Goal: Information Seeking & Learning: Learn about a topic

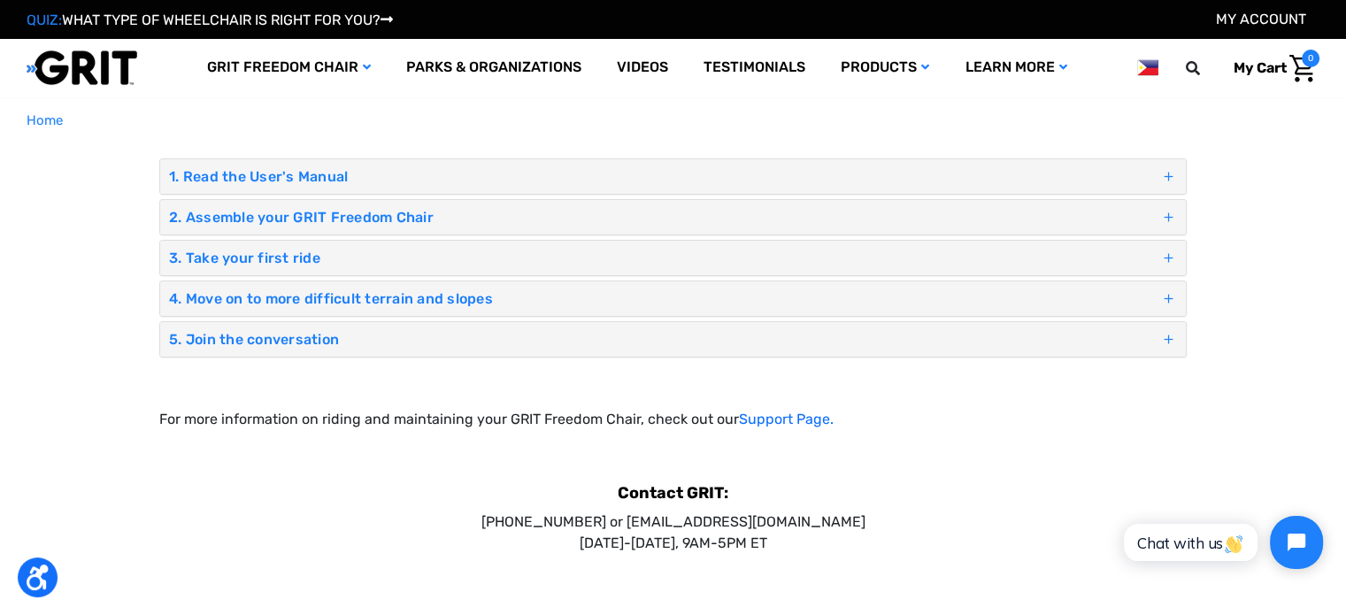
click at [935, 169] on h4 "1. Read the User's Manual" at bounding box center [664, 176] width 991 height 17
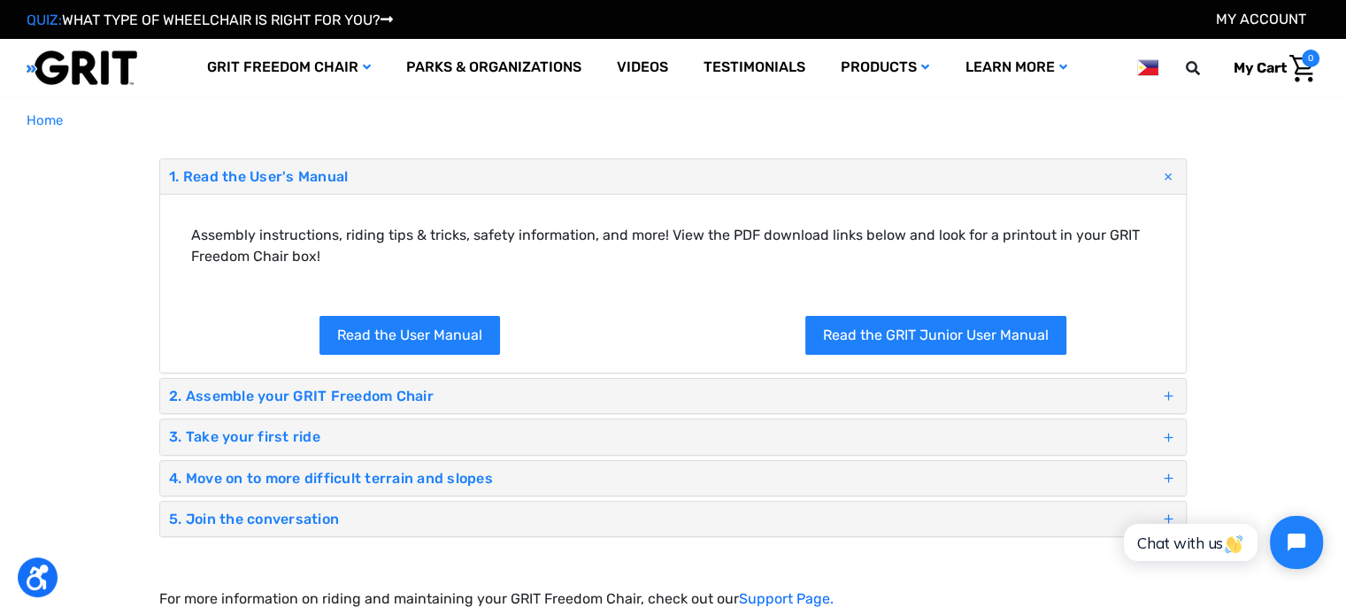
click at [934, 169] on h4 "1. Read the User's Manual" at bounding box center [664, 176] width 991 height 17
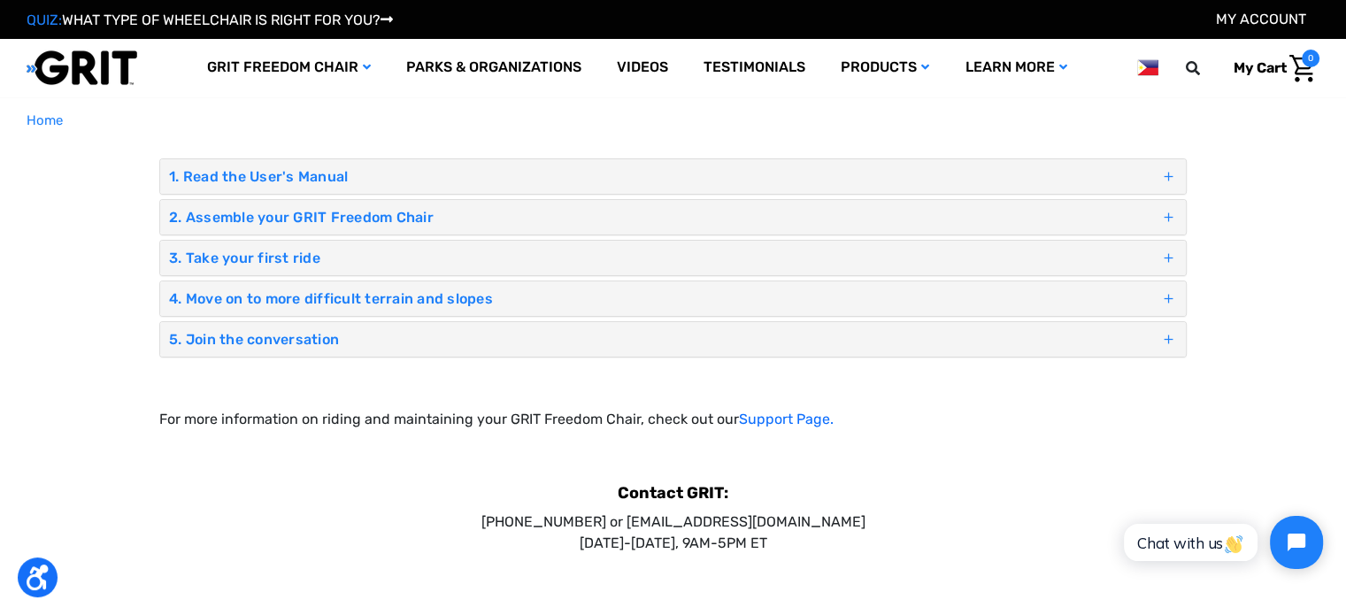
click at [921, 224] on h4 "2. Assemble your GRIT Freedom Chair" at bounding box center [664, 217] width 991 height 17
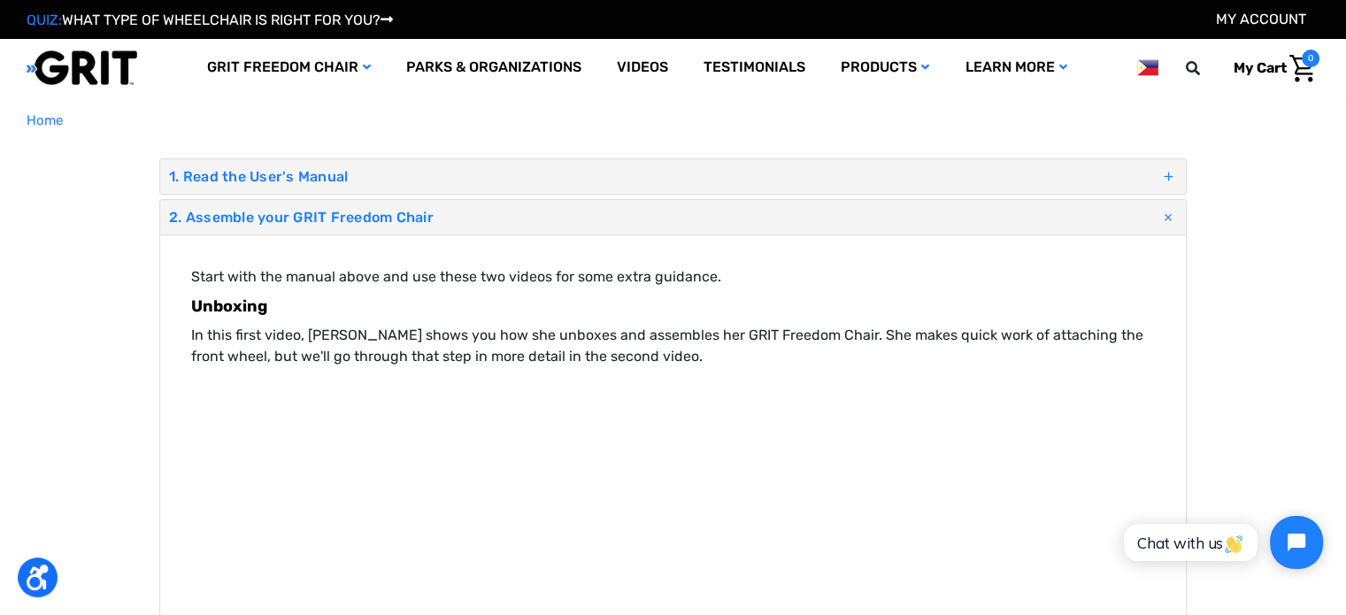
click at [921, 223] on h4 "2. Assemble your GRIT Freedom Chair" at bounding box center [664, 217] width 991 height 17
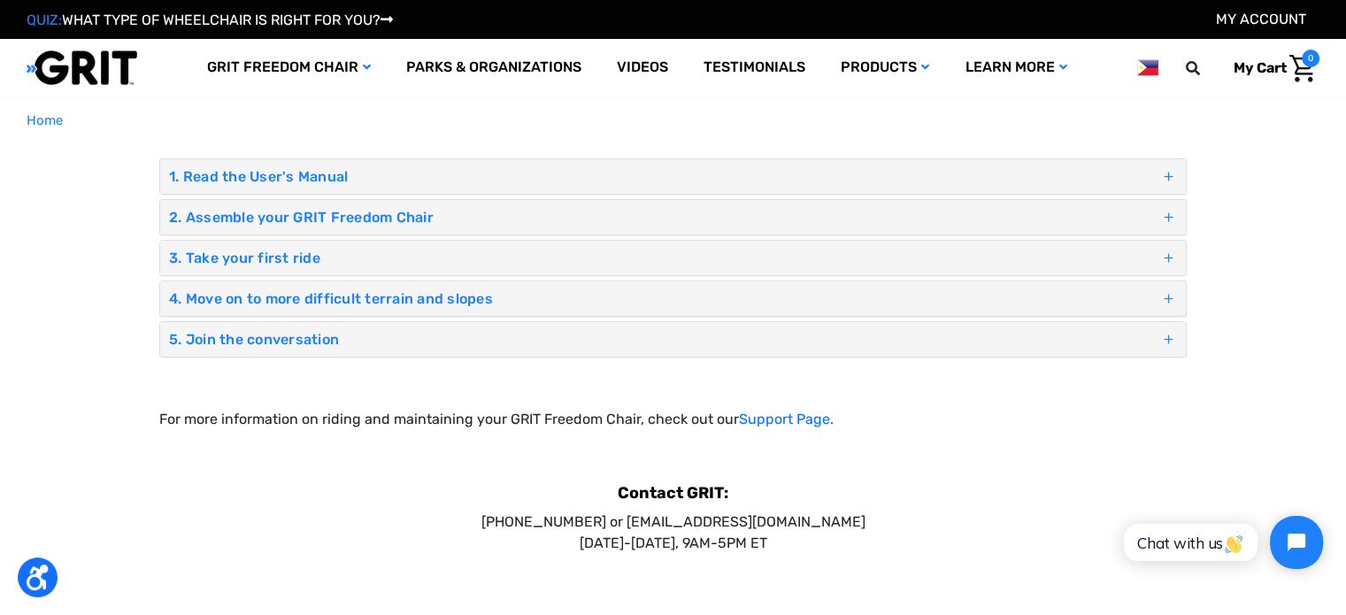
click at [1142, 73] on img at bounding box center [1148, 68] width 21 height 22
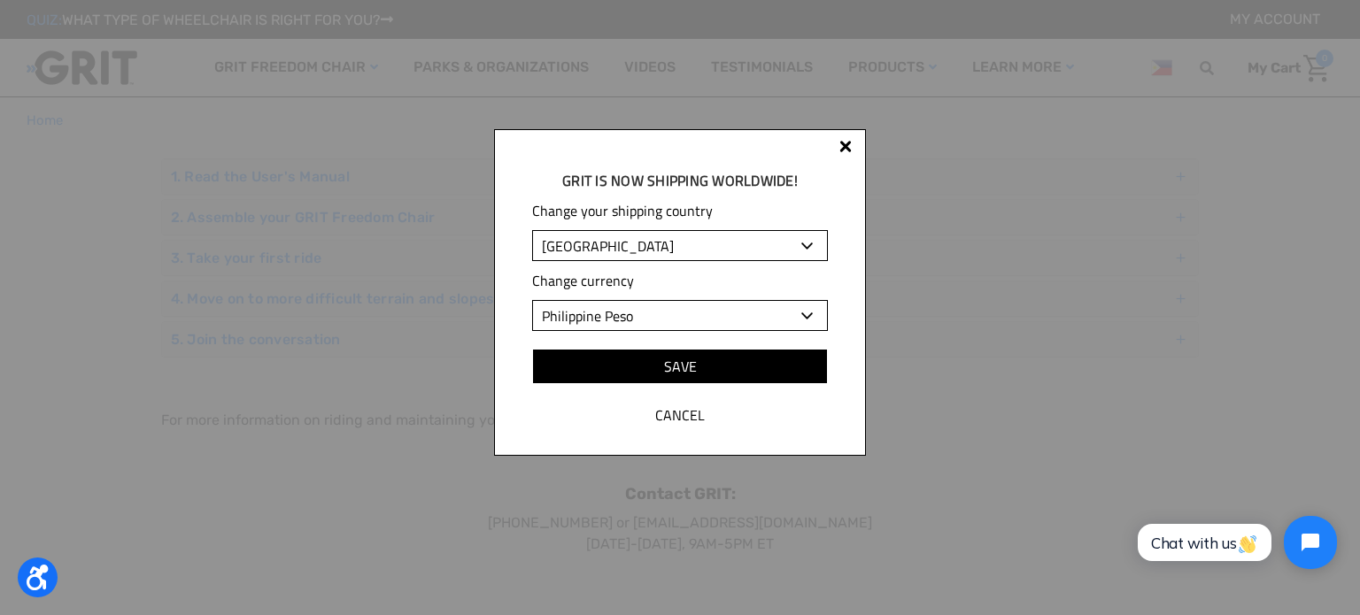
click at [612, 265] on div "Change your shipping country Albania Algeria Andorra Angola Anguilla Antigua an…" at bounding box center [680, 265] width 296 height 131
click at [618, 256] on select "Albania Algeria Andorra Angola Anguilla Antigua and Barbuda Argentina Armenia A…" at bounding box center [680, 245] width 296 height 31
click at [1106, 217] on div "GRIT is Now shipping worldwide! Change your shipping country Albania Algeria An…" at bounding box center [680, 307] width 1360 height 615
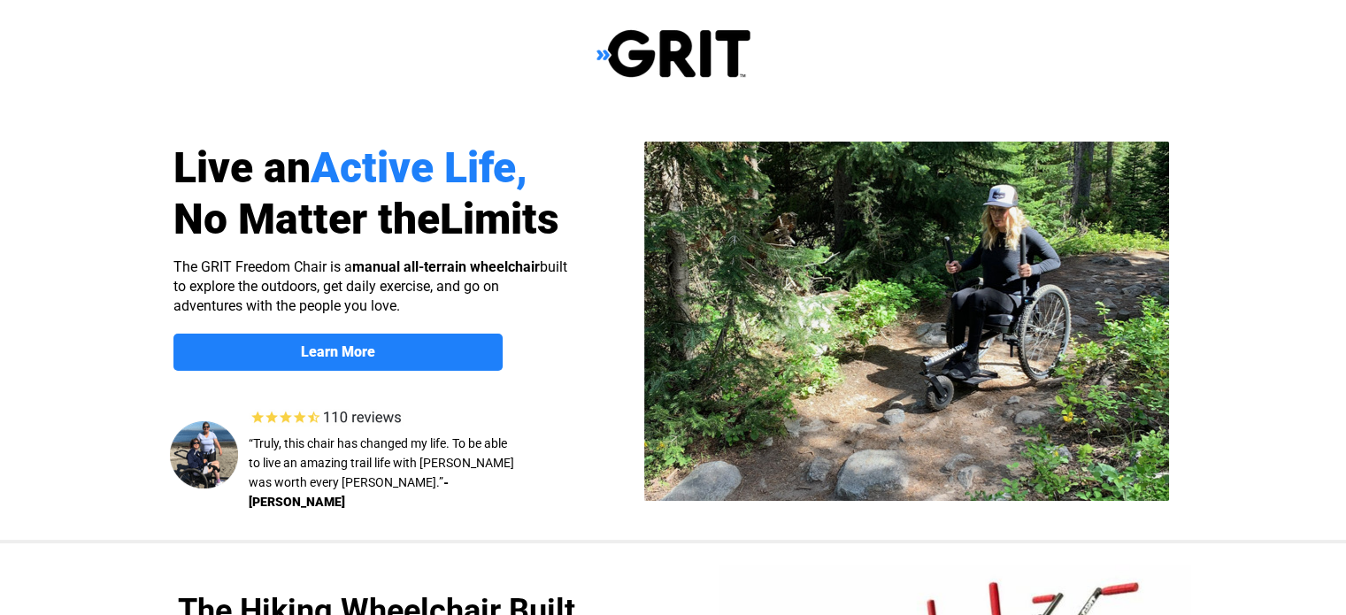
select select "PH"
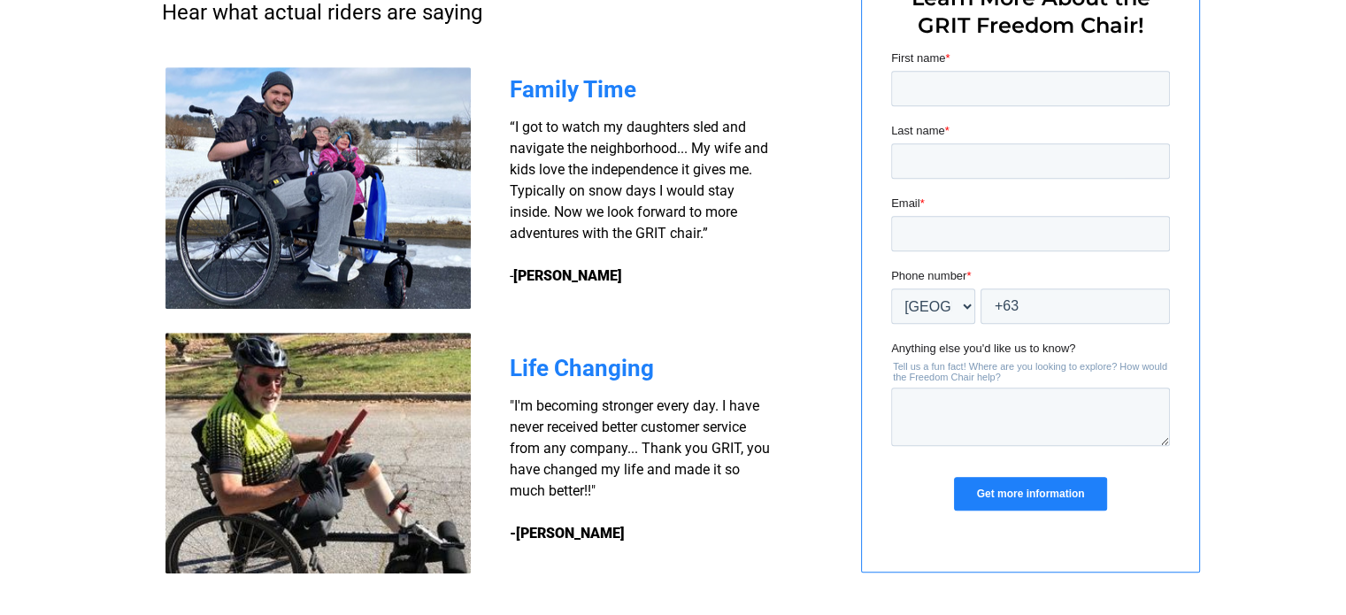
scroll to position [1704, 0]
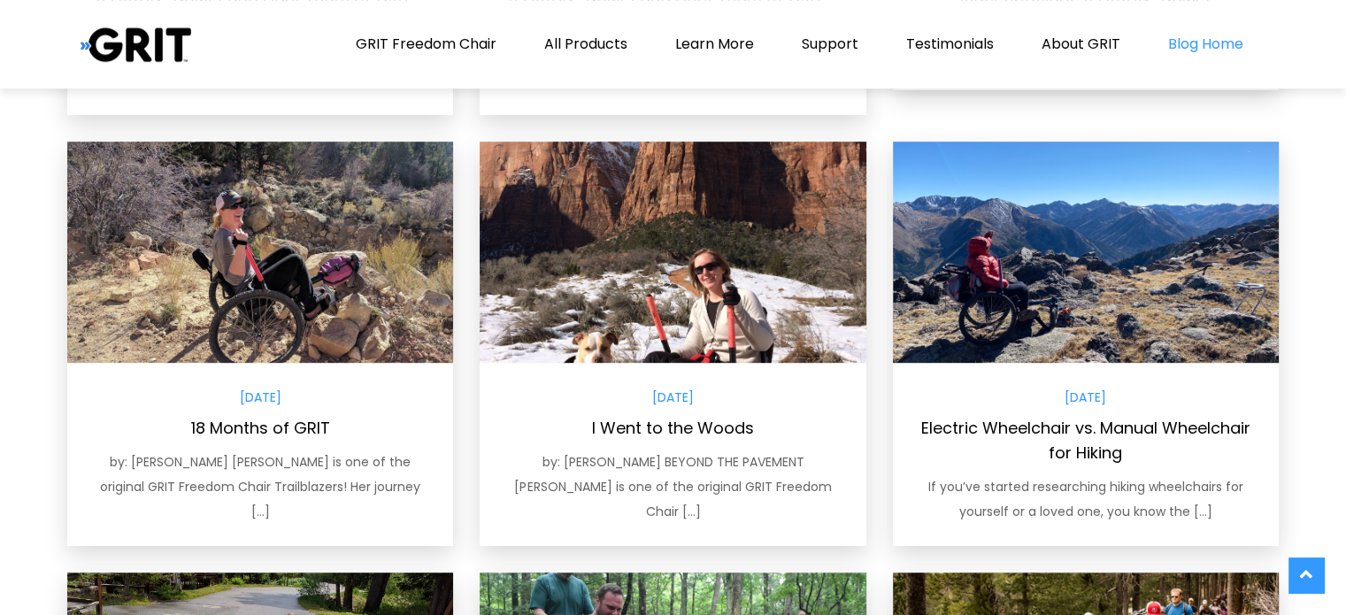
scroll to position [896, 0]
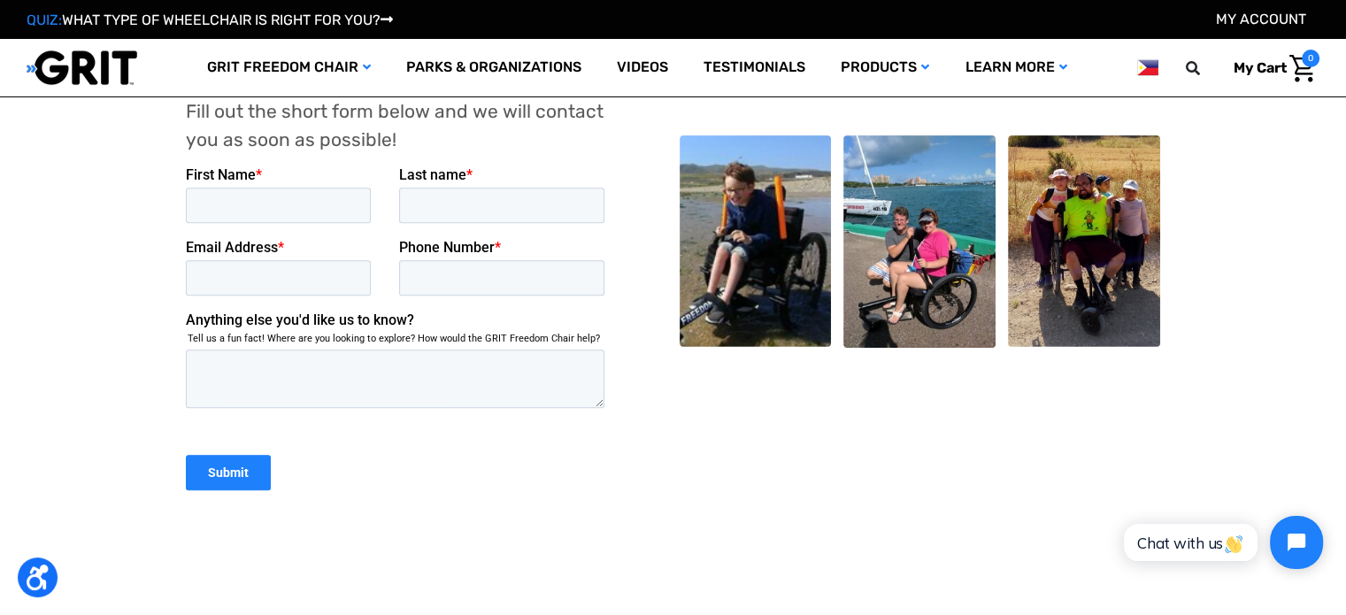
scroll to position [671, 0]
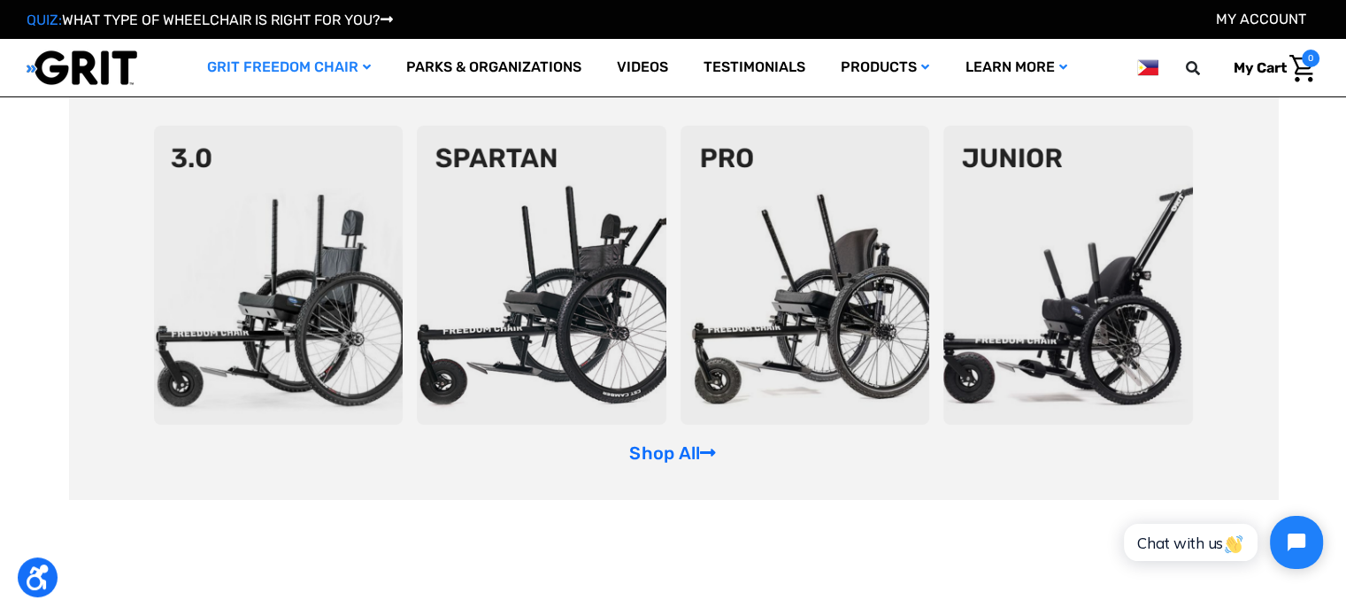
click at [252, 59] on link "GRIT Freedom Chair" at bounding box center [288, 68] width 199 height 58
click at [297, 221] on img at bounding box center [279, 275] width 250 height 299
click at [340, 220] on img at bounding box center [279, 275] width 250 height 299
click at [337, 67] on link "GRIT Freedom Chair" at bounding box center [288, 68] width 199 height 58
click at [656, 251] on img at bounding box center [542, 275] width 250 height 299
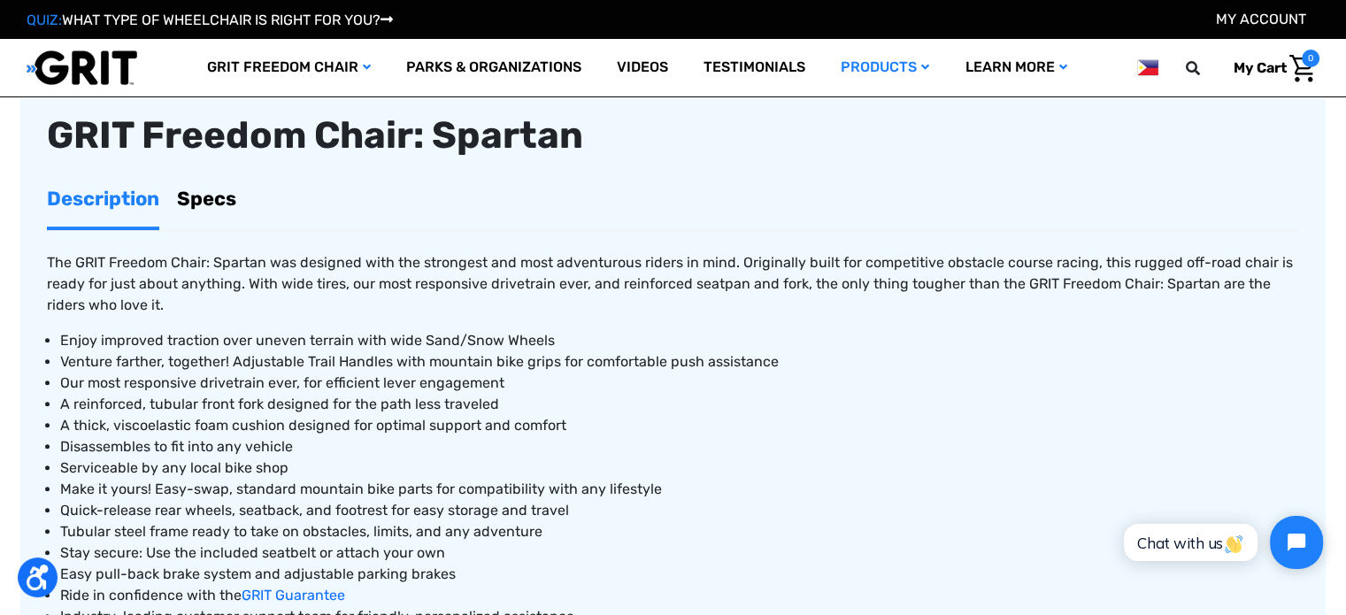
scroll to position [595, 0]
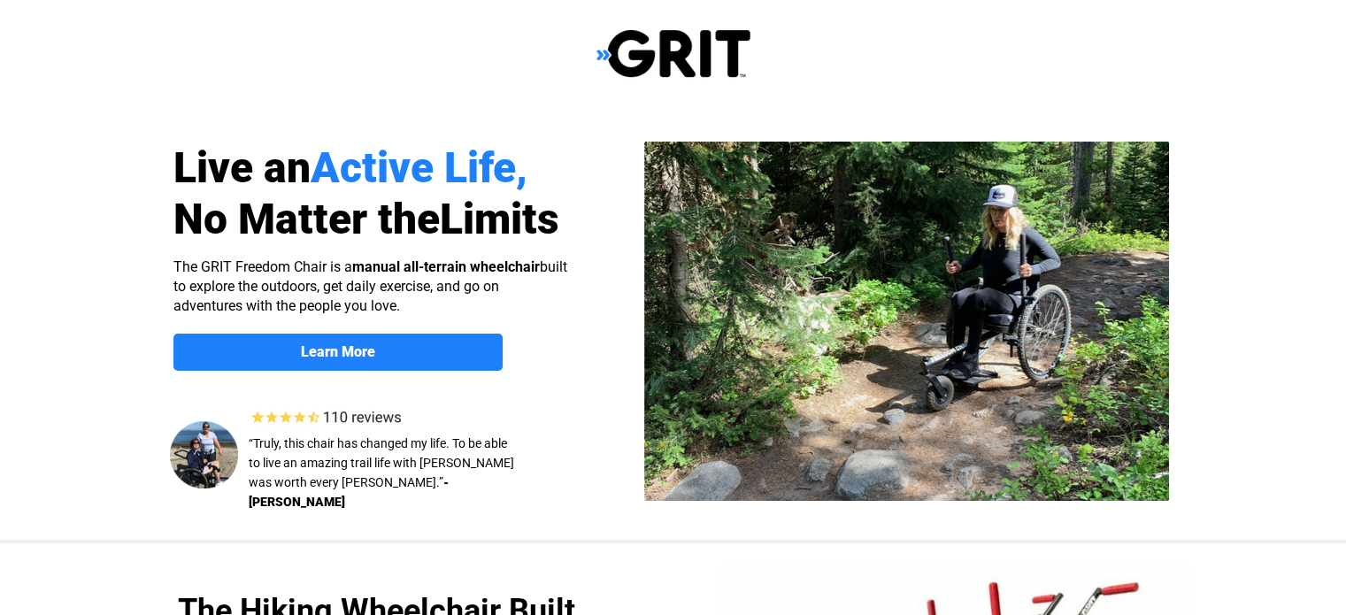
select select "PH"
